Goal: Unclear

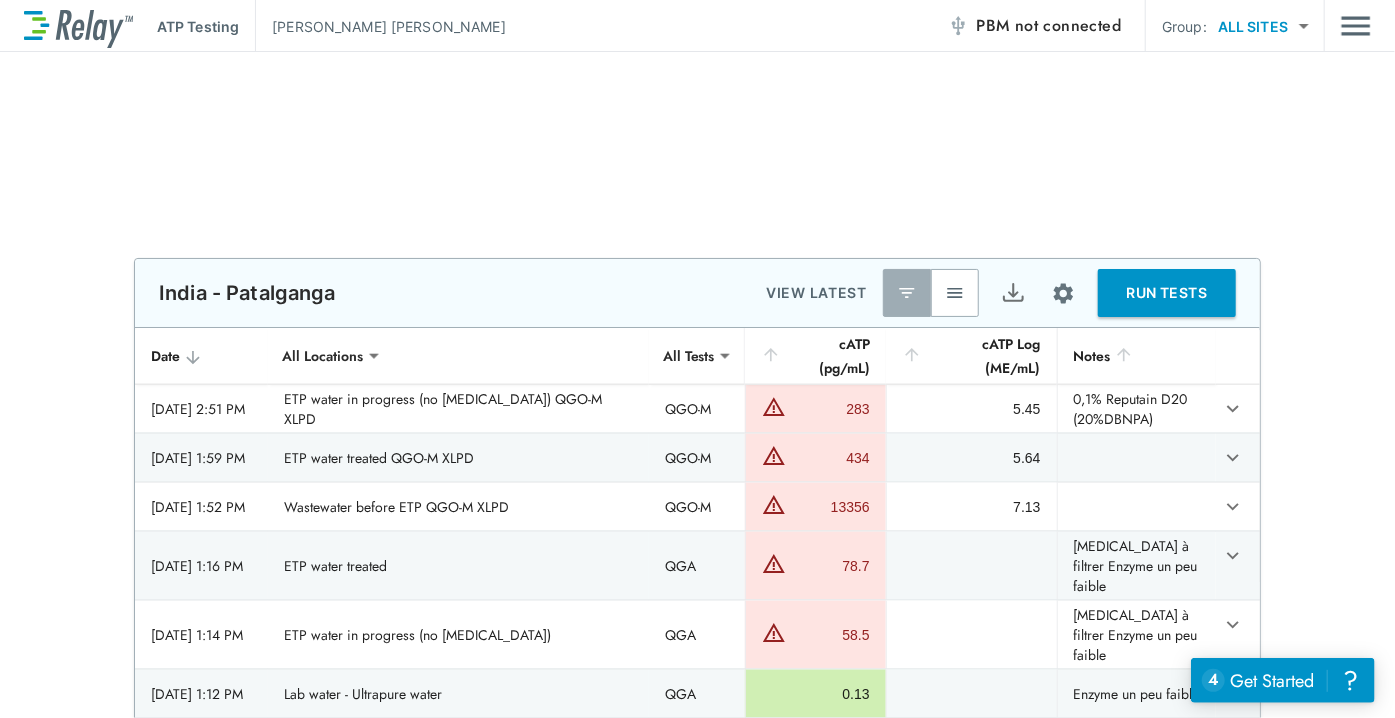
scroll to position [1350, 0]
